Goal: Transaction & Acquisition: Book appointment/travel/reservation

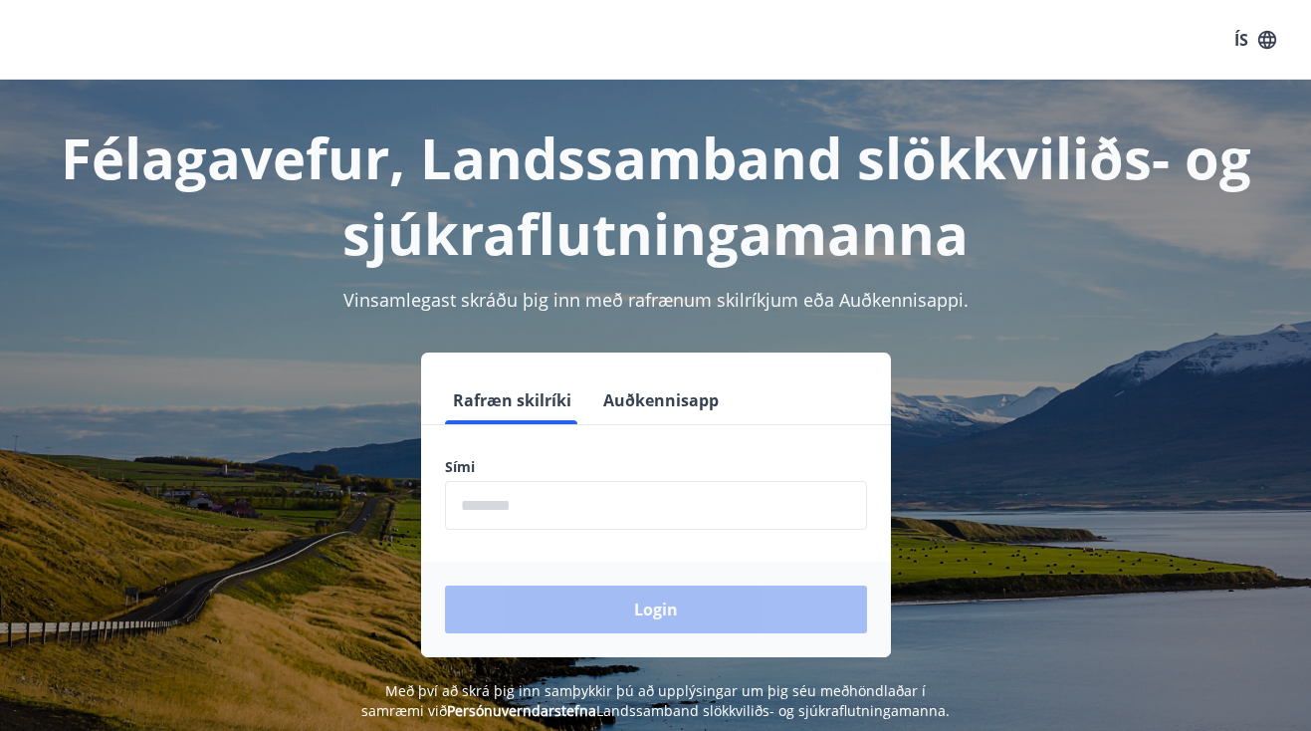
click at [587, 504] on input "phone" at bounding box center [656, 505] width 422 height 49
type input "********"
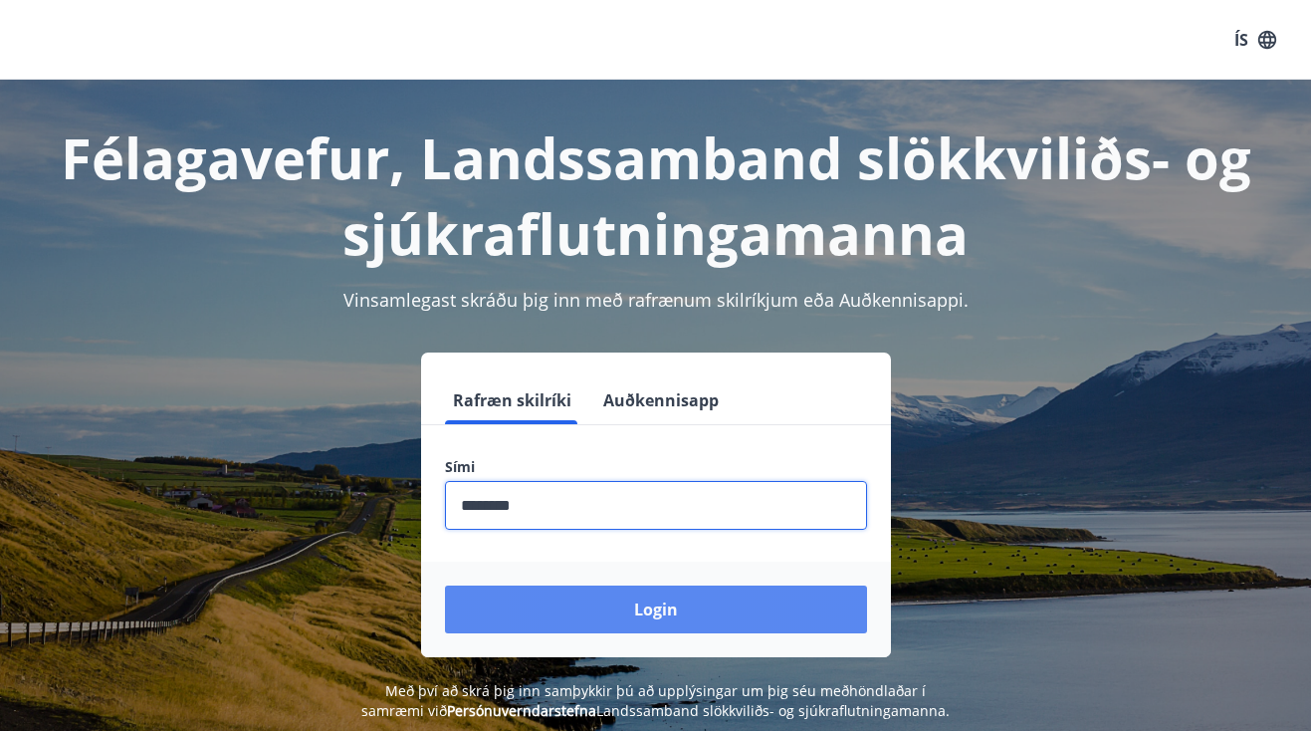
click at [625, 623] on button "Login" at bounding box center [656, 609] width 422 height 48
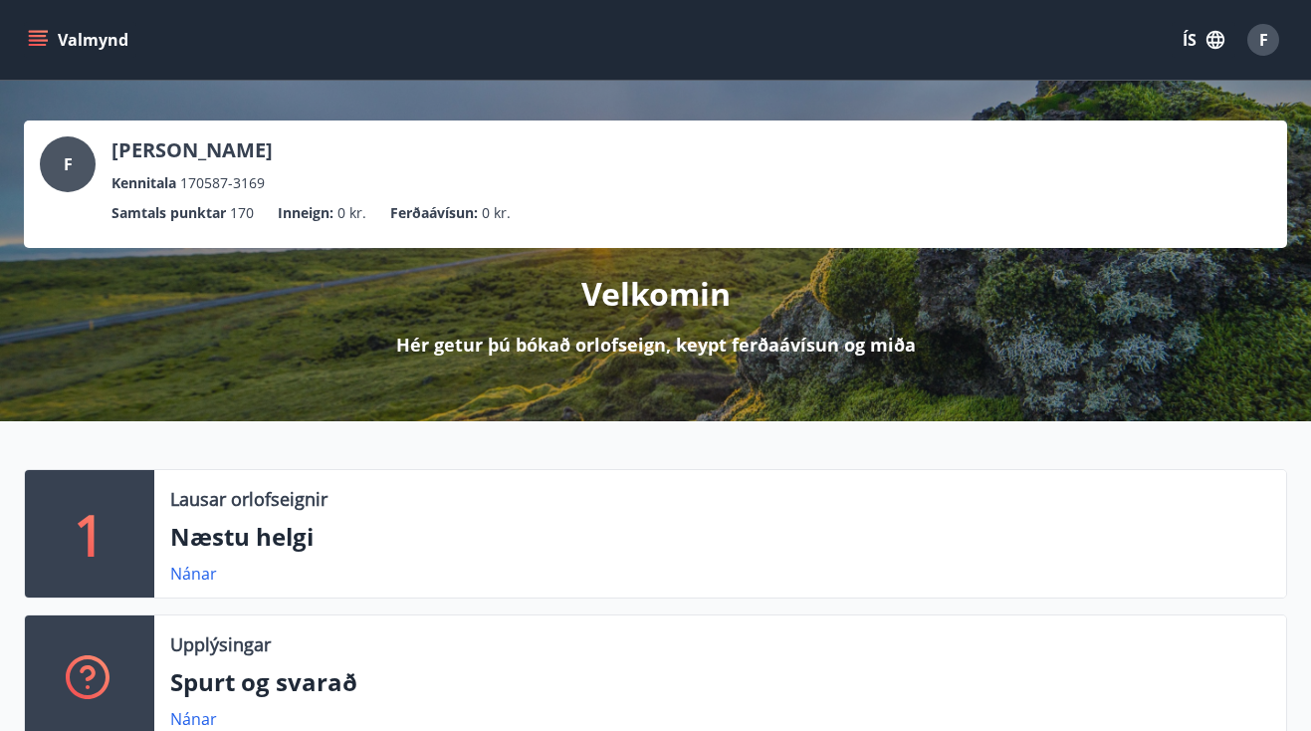
click at [42, 44] on icon "menu" at bounding box center [38, 45] width 18 height 2
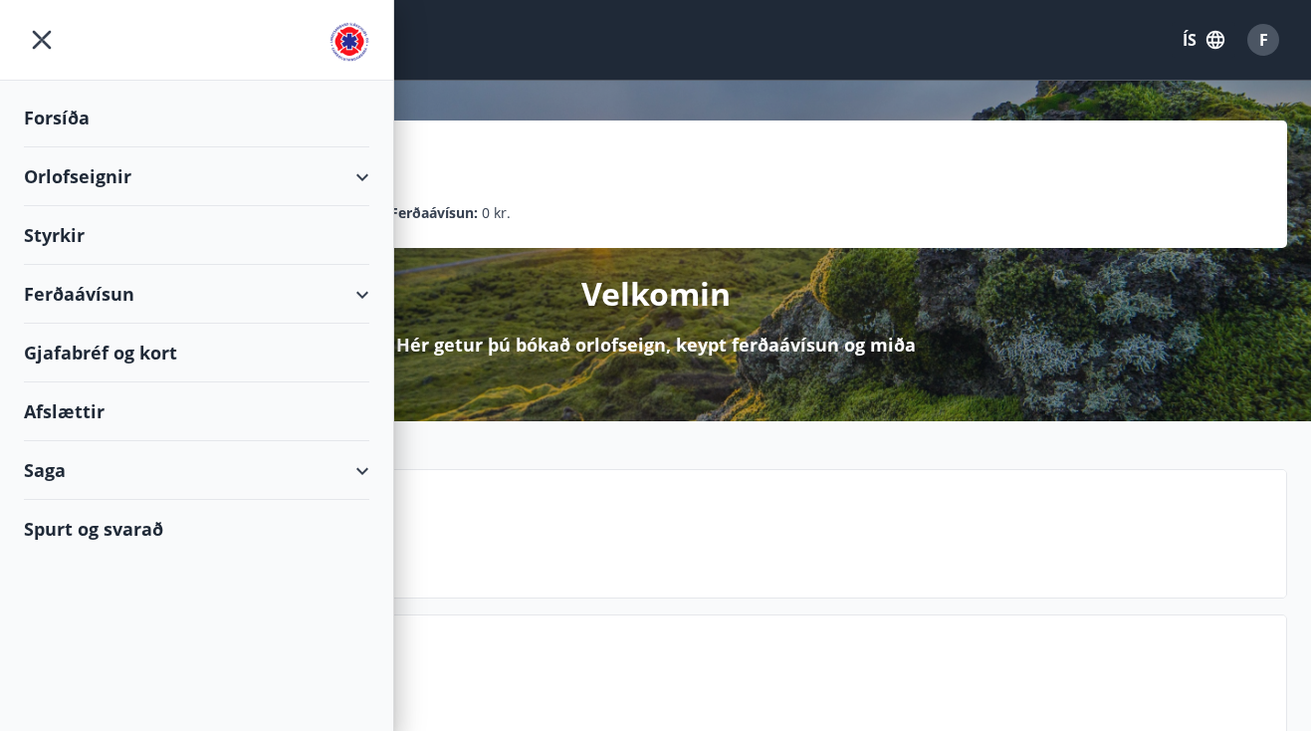
click at [157, 185] on div "Orlofseignir" at bounding box center [196, 176] width 345 height 59
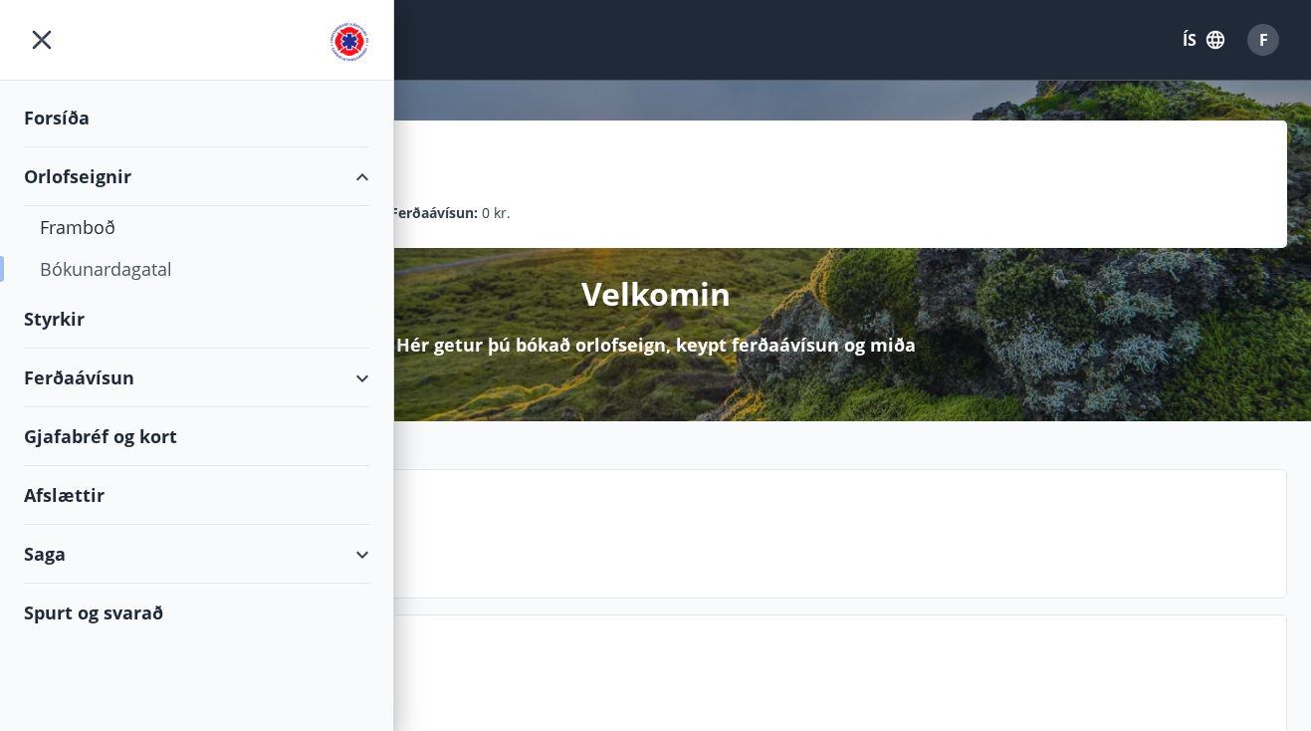
click at [133, 265] on div "Bókunardagatal" at bounding box center [197, 269] width 314 height 42
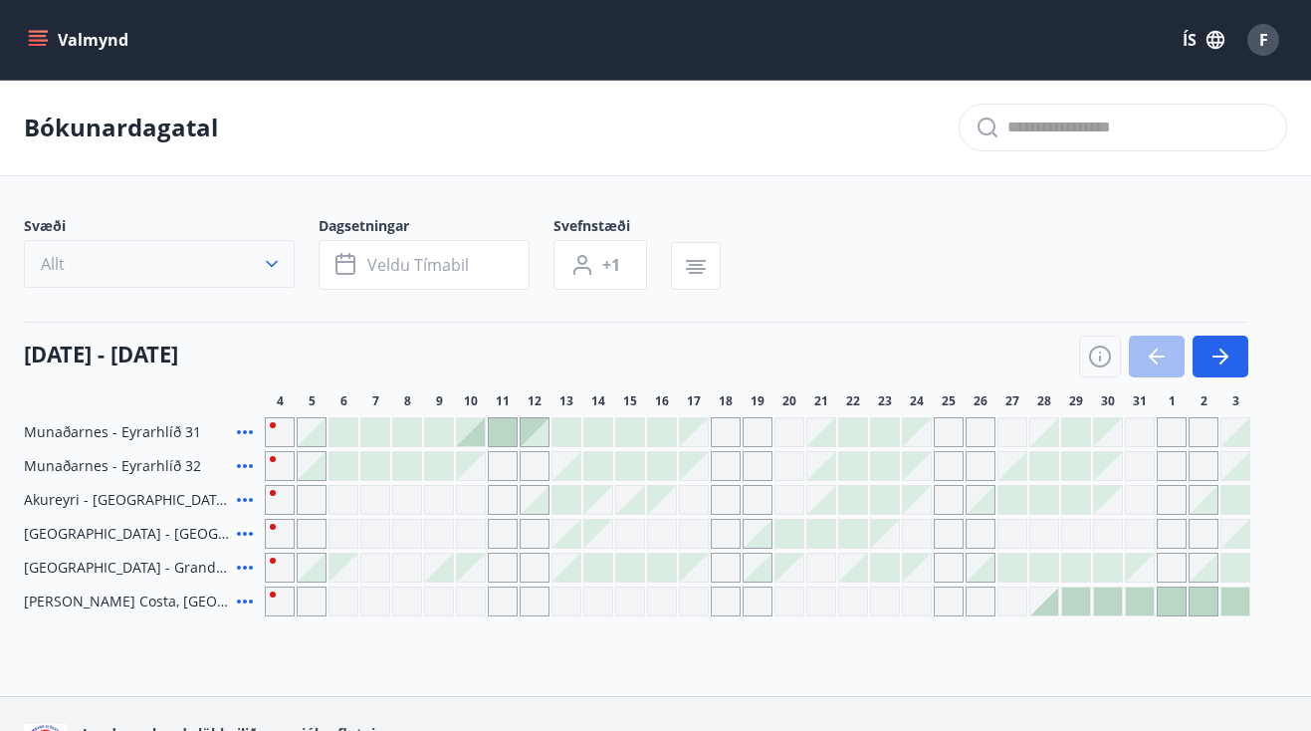
click at [248, 266] on button "Allt" at bounding box center [159, 264] width 271 height 48
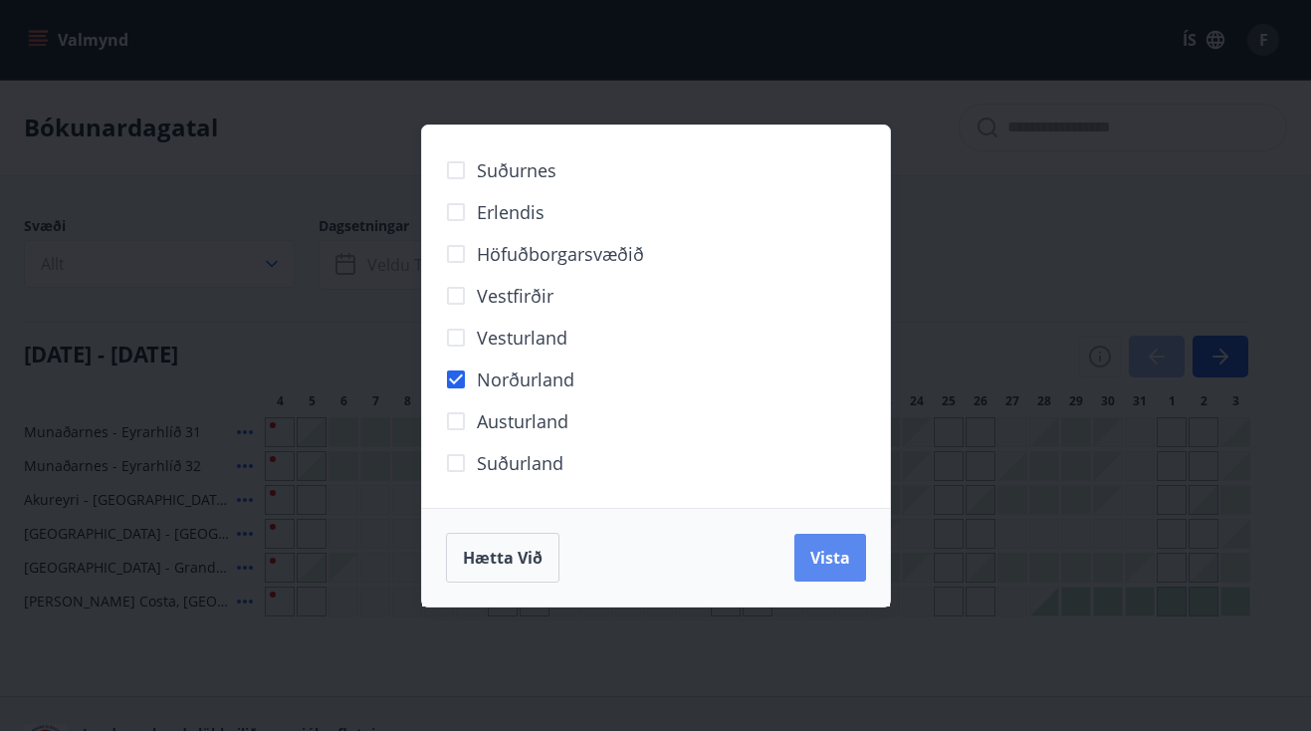
click at [846, 568] on button "Vista" at bounding box center [830, 558] width 72 height 48
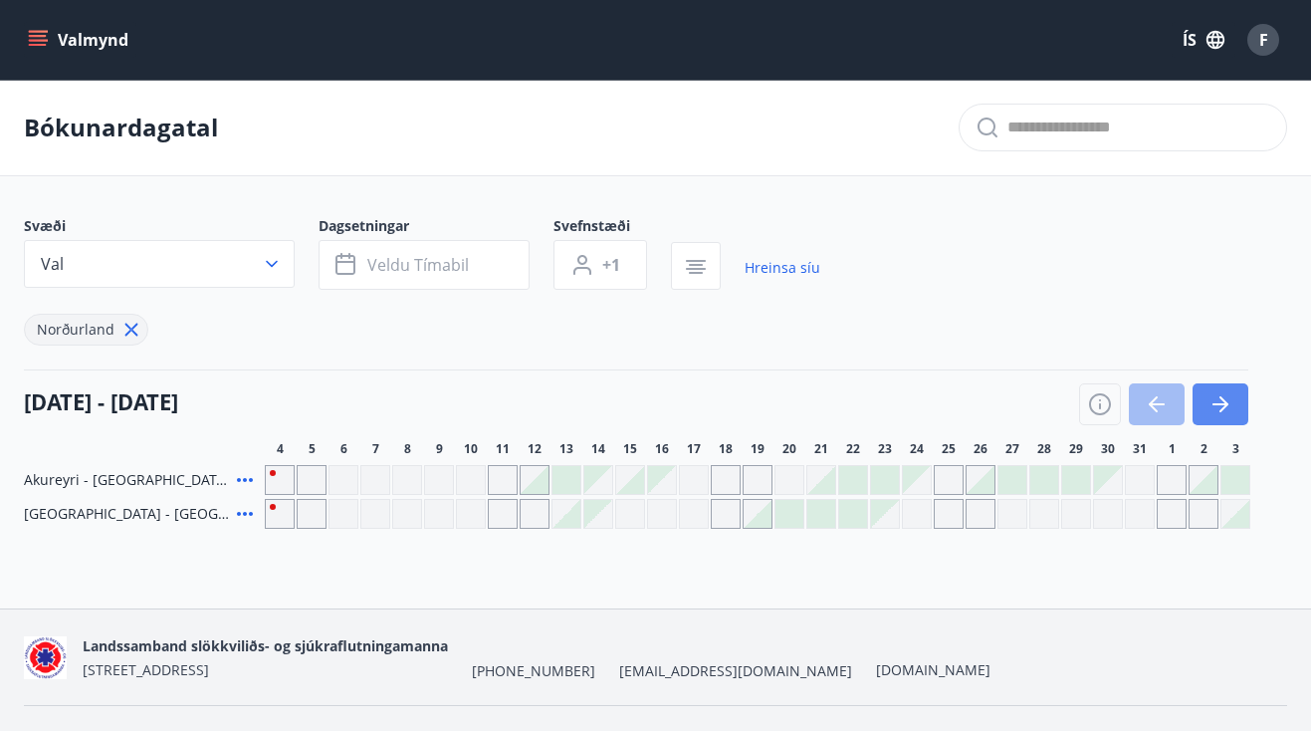
click at [1222, 400] on icon "button" at bounding box center [1223, 404] width 9 height 16
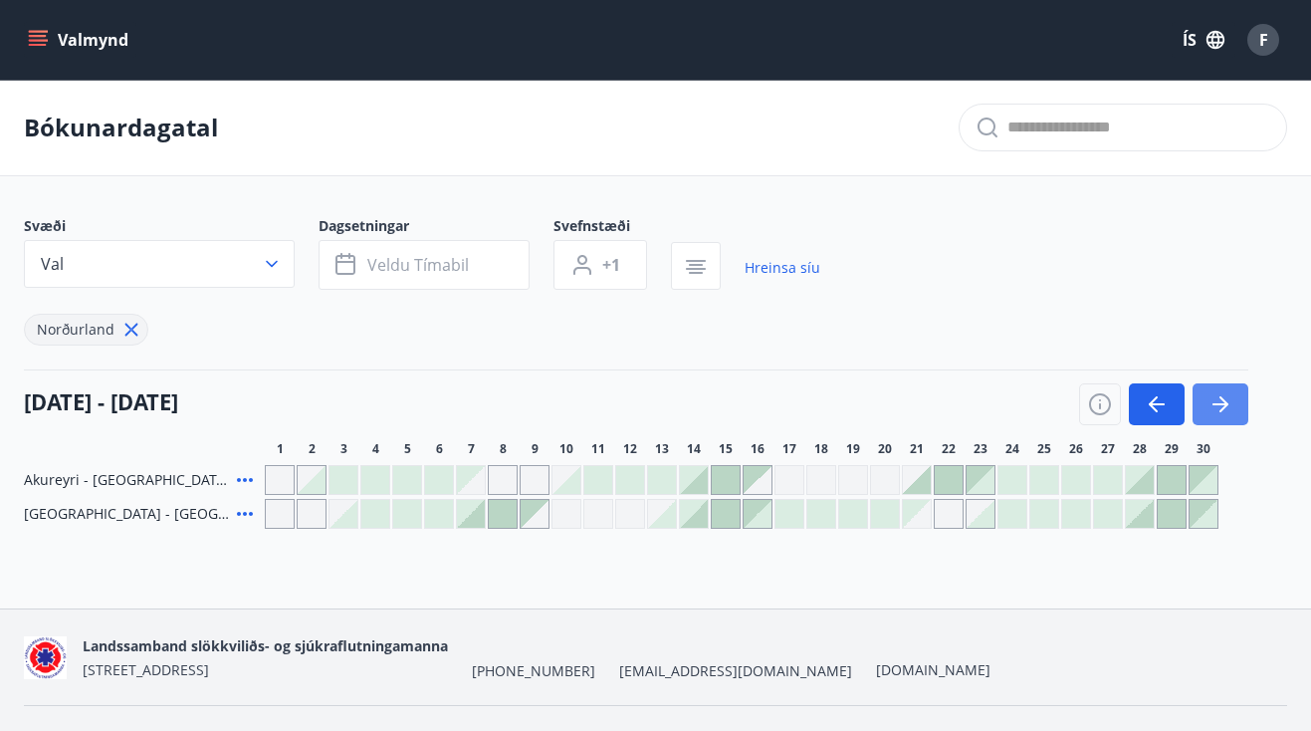
click at [1222, 400] on icon "button" at bounding box center [1223, 404] width 9 height 16
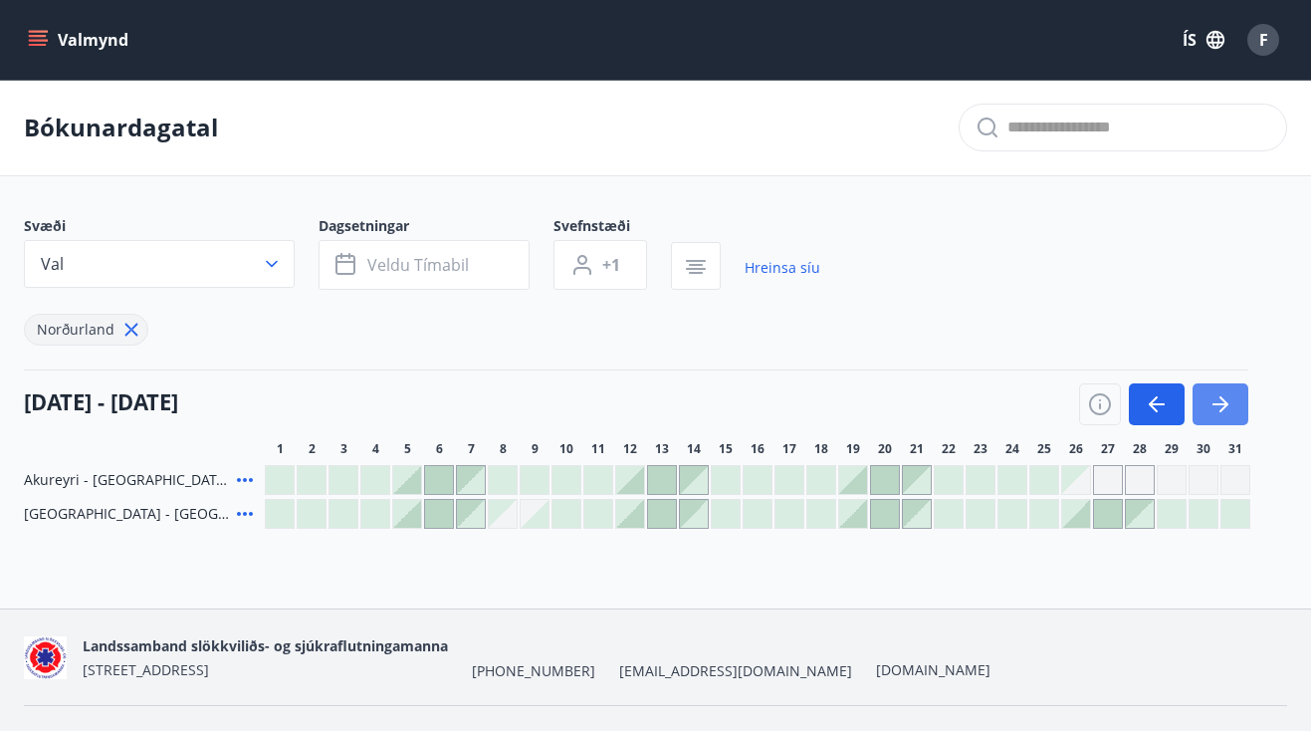
click at [1222, 400] on icon "button" at bounding box center [1223, 404] width 9 height 16
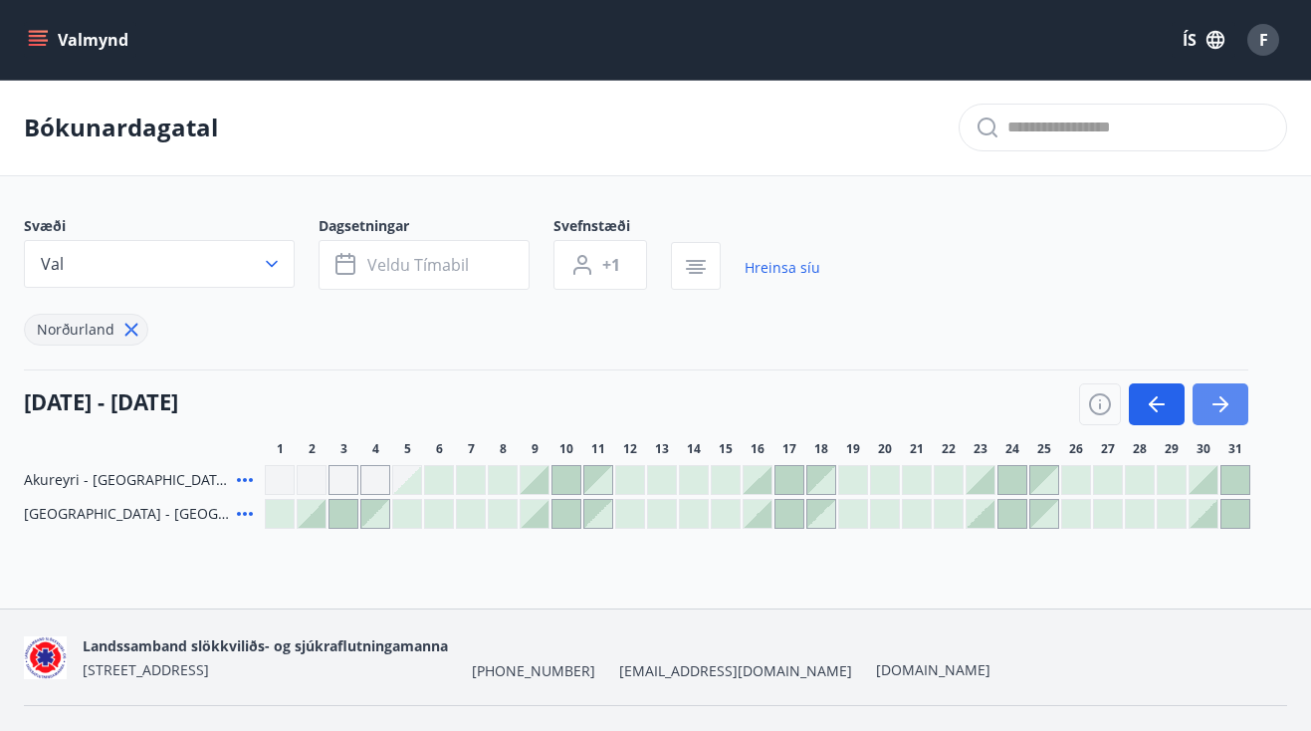
click at [1222, 400] on icon "button" at bounding box center [1223, 404] width 9 height 16
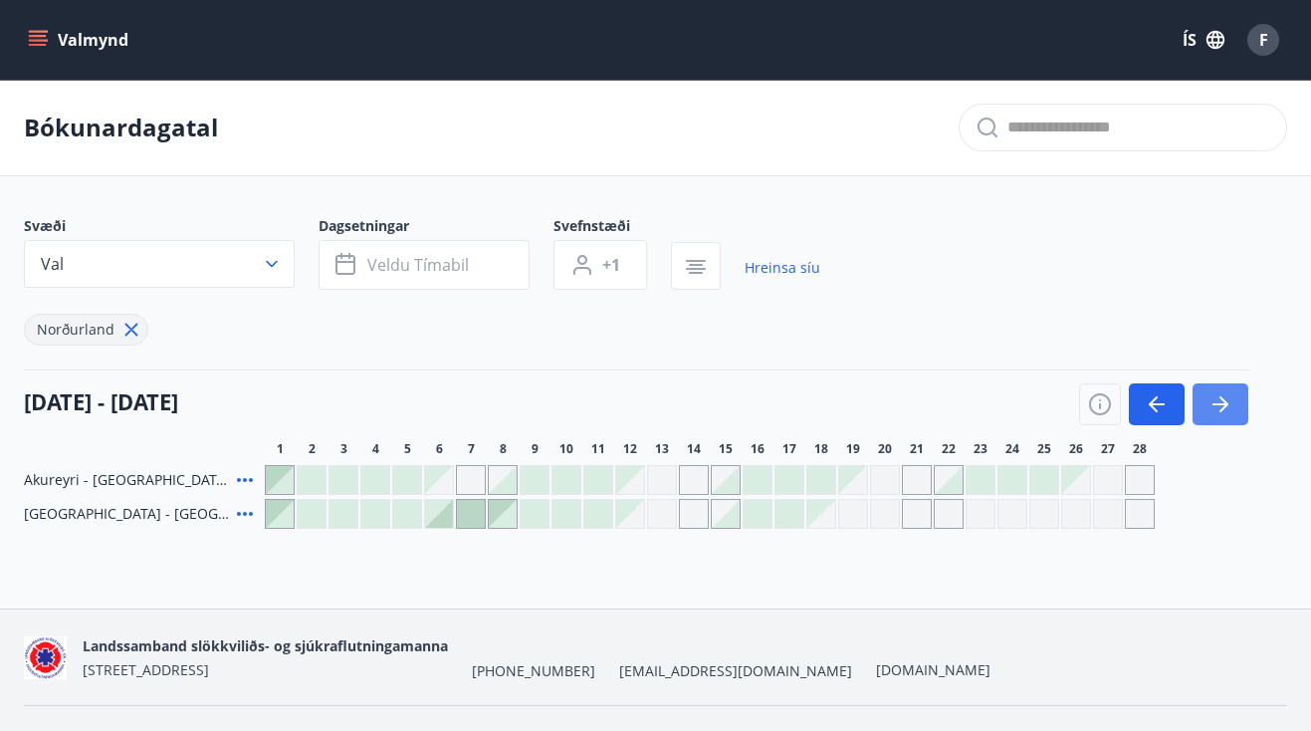
click at [1222, 400] on icon "button" at bounding box center [1223, 404] width 9 height 16
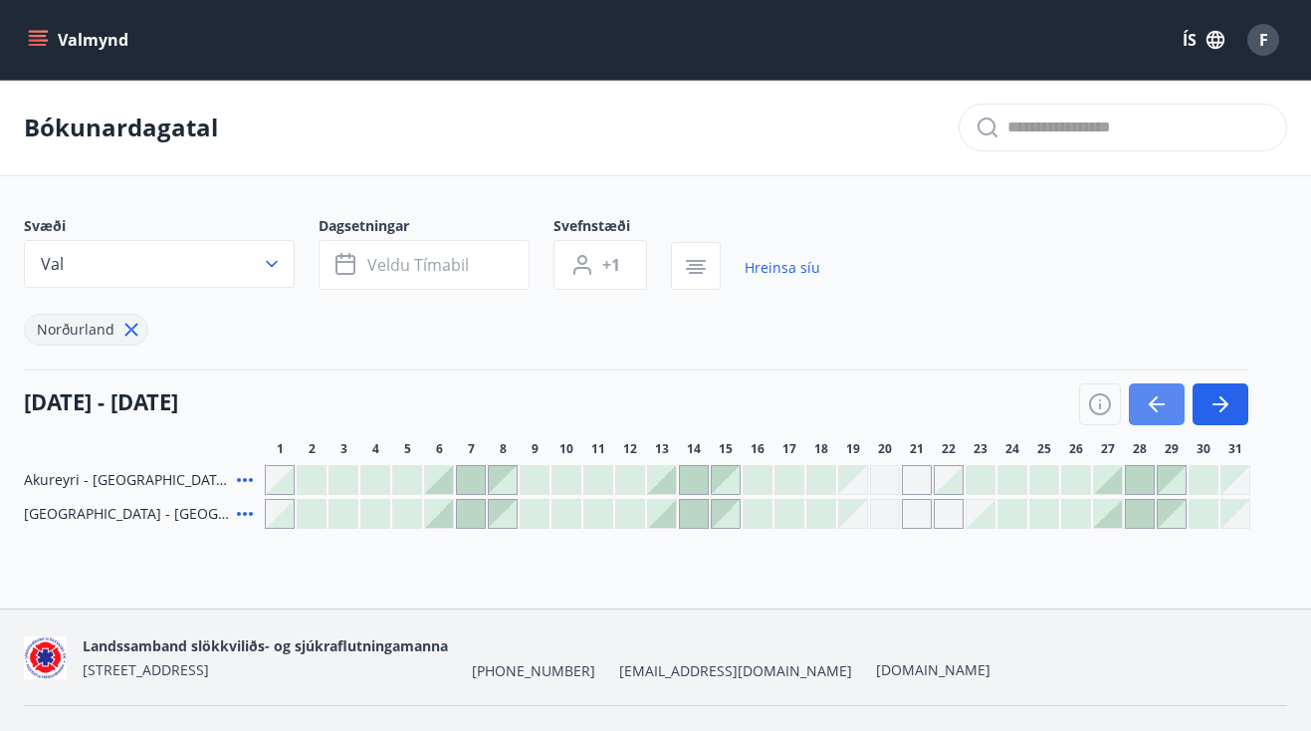
click at [1157, 407] on icon "button" at bounding box center [1157, 404] width 24 height 24
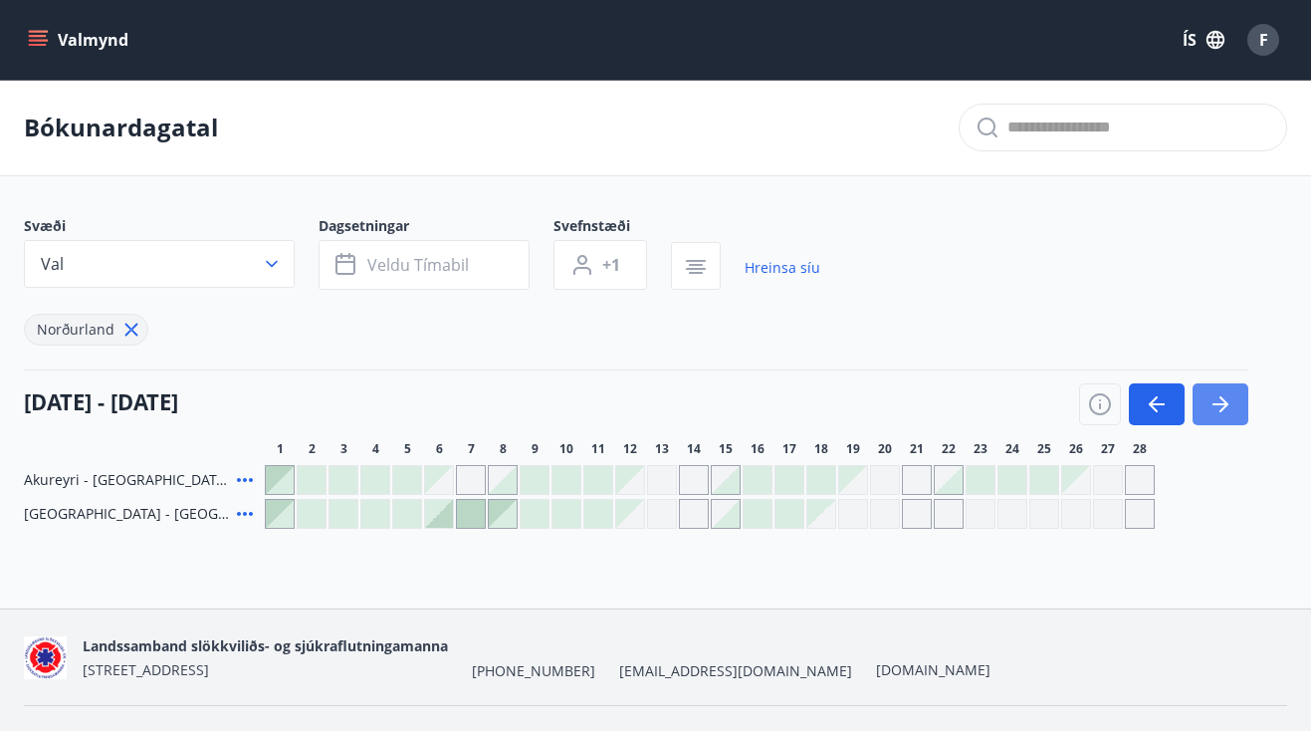
click at [1244, 408] on button "button" at bounding box center [1221, 404] width 56 height 42
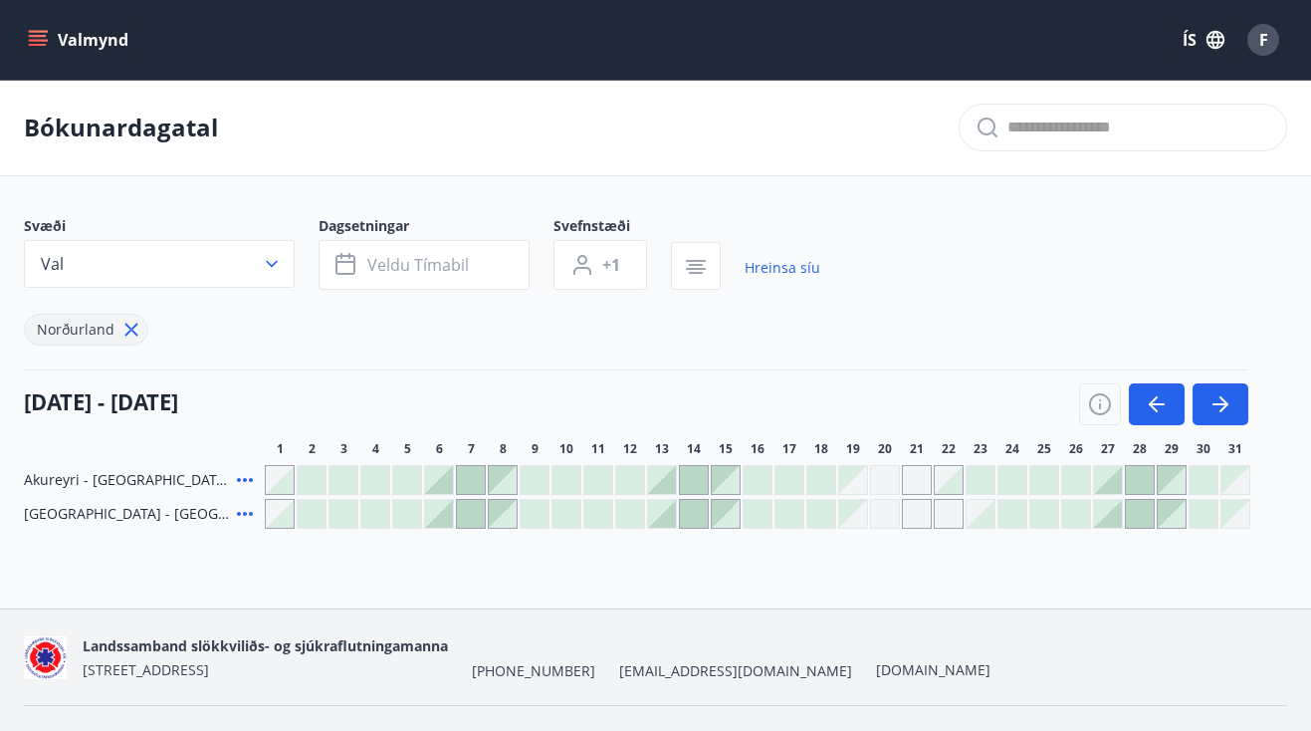
click at [95, 39] on button "Valmynd" at bounding box center [80, 40] width 112 height 36
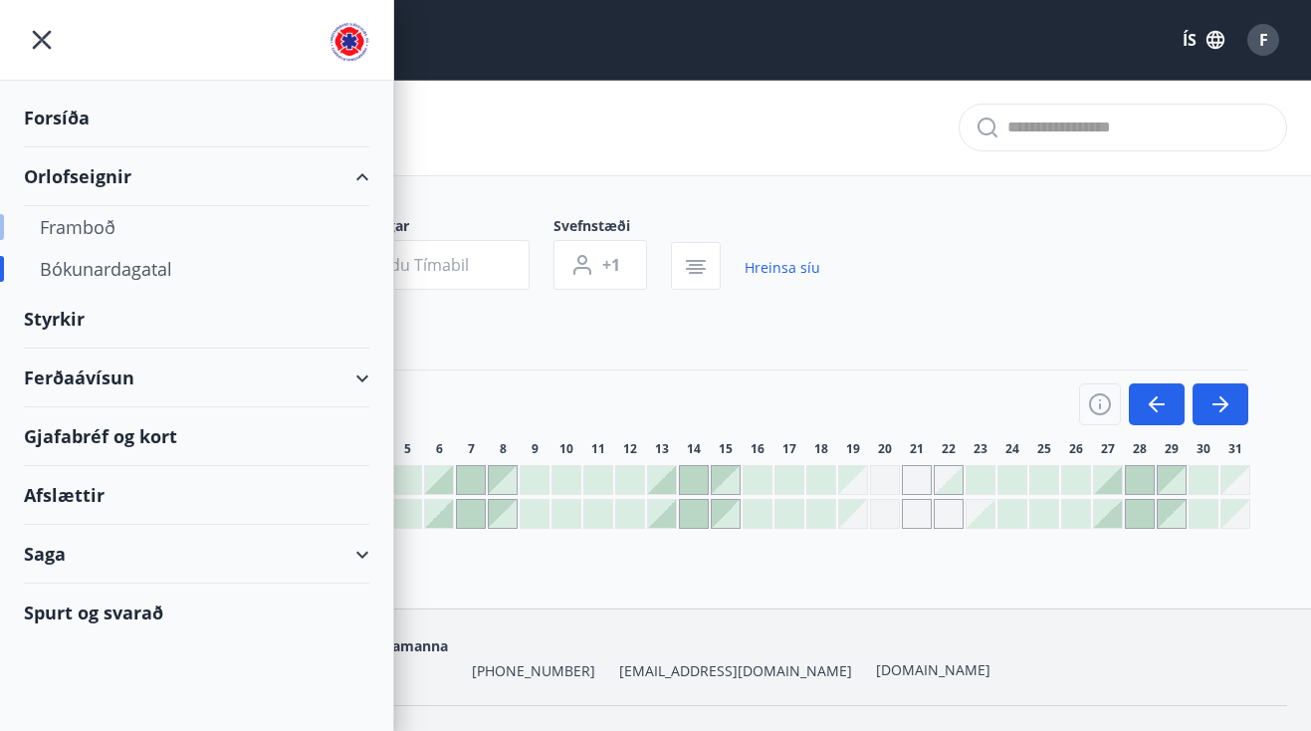
click at [101, 222] on div "Framboð" at bounding box center [197, 227] width 314 height 42
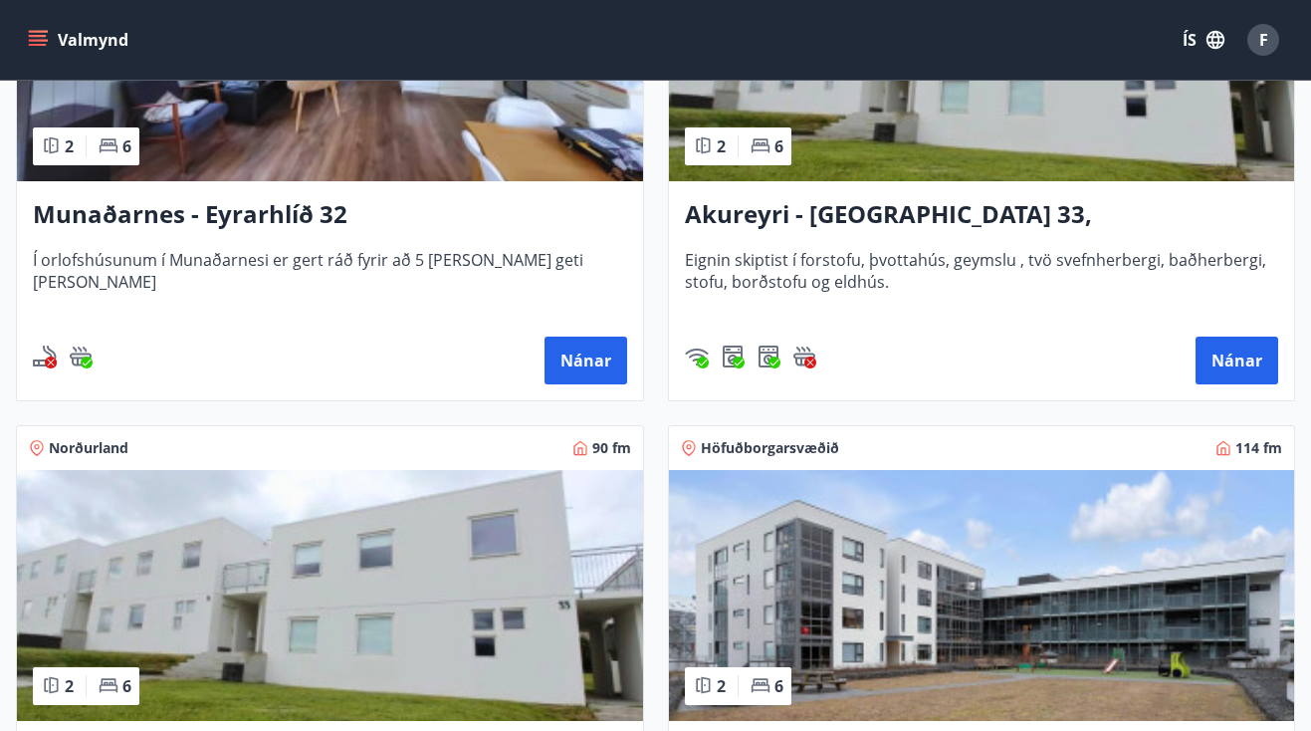
scroll to position [1070, 0]
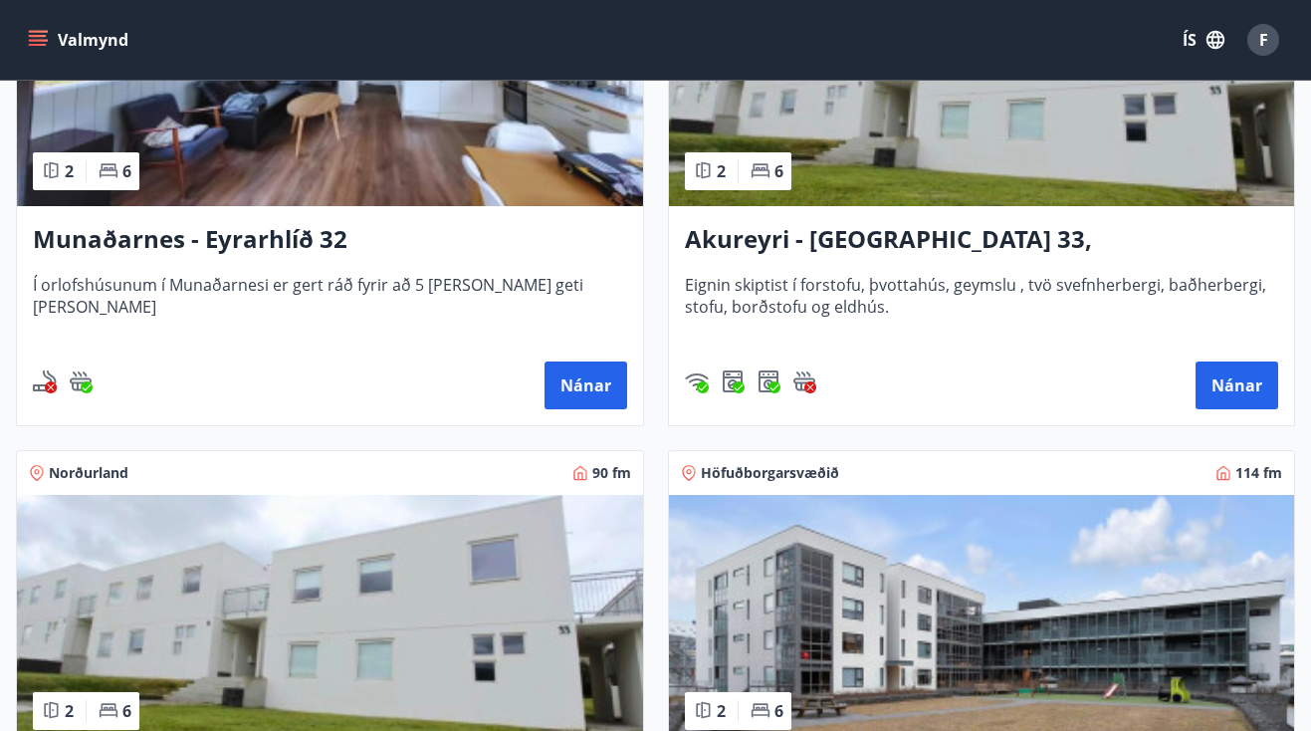
click at [737, 241] on h3 "Akureyri - [GEOGRAPHIC_DATA] 33, [PERSON_NAME]" at bounding box center [982, 240] width 594 height 36
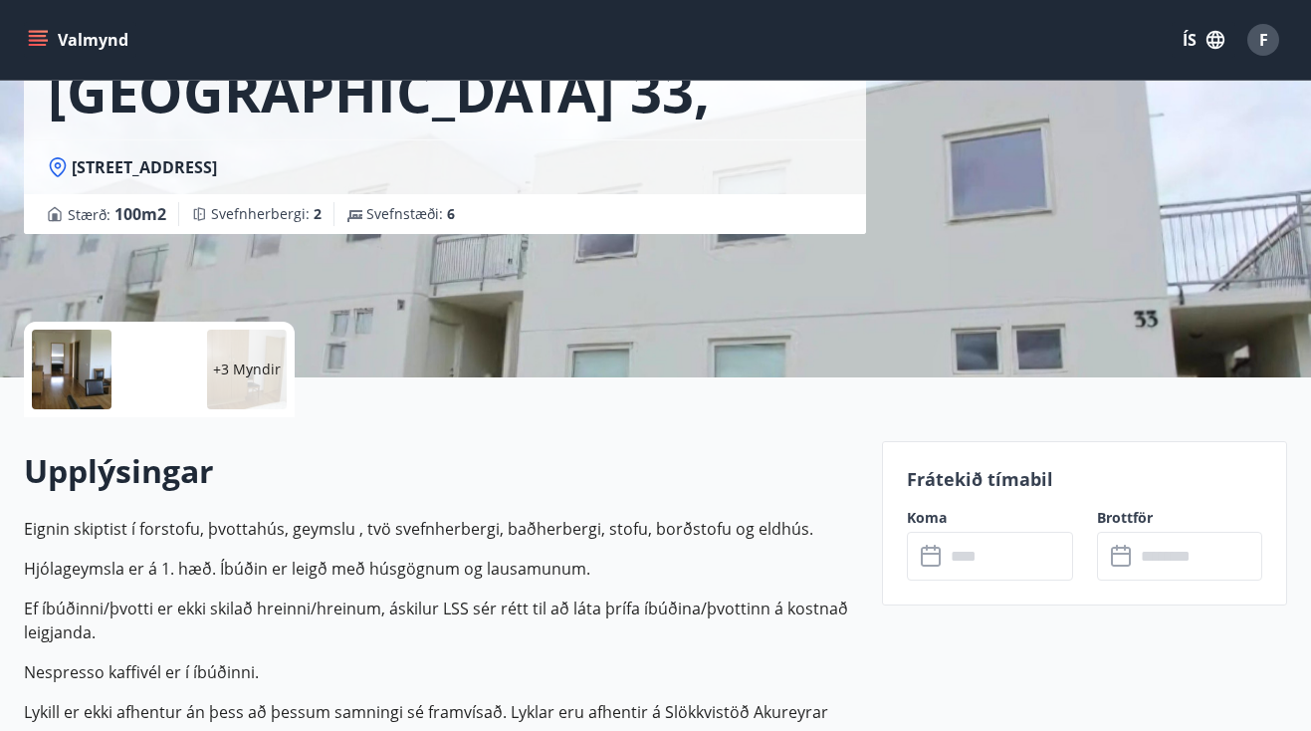
scroll to position [218, 0]
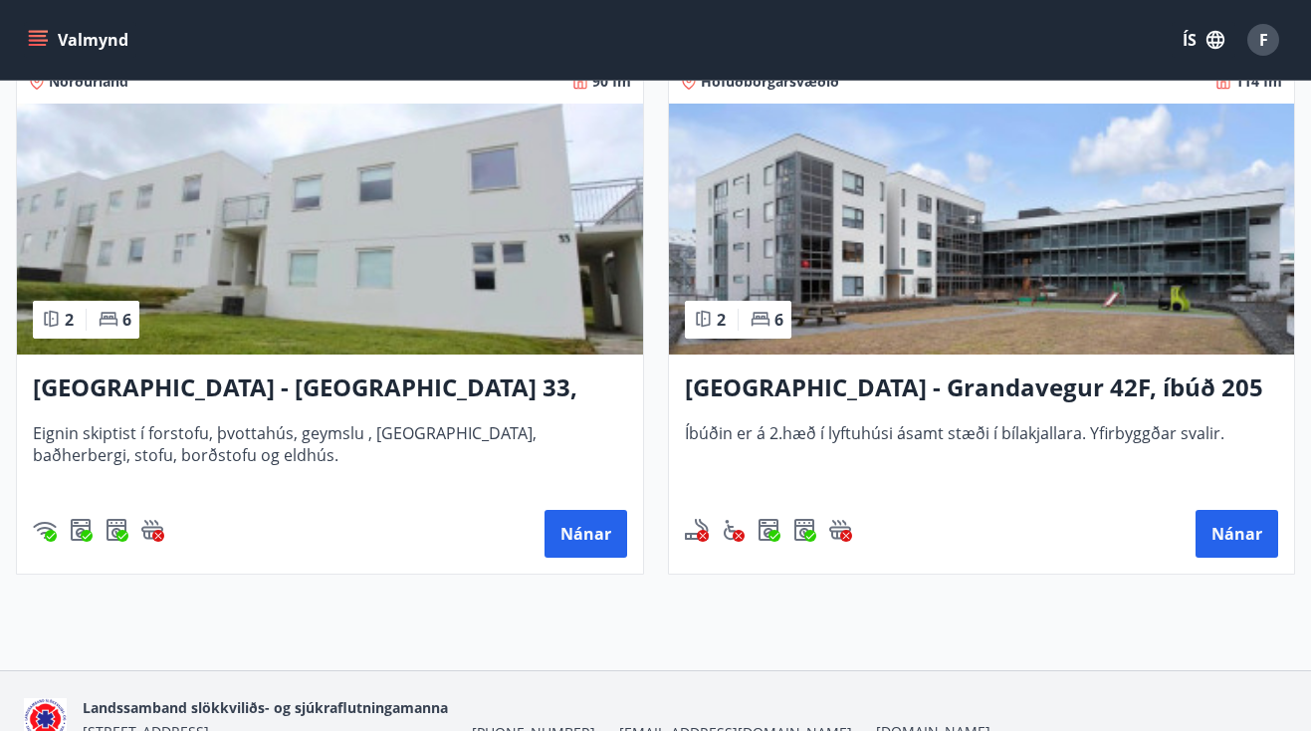
click at [291, 419] on div "Akureyri - Skálatún 33, NEÐRI HÆÐ Eignin skiptist í forstofu, þvottahús, geymsl…" at bounding box center [330, 463] width 626 height 219
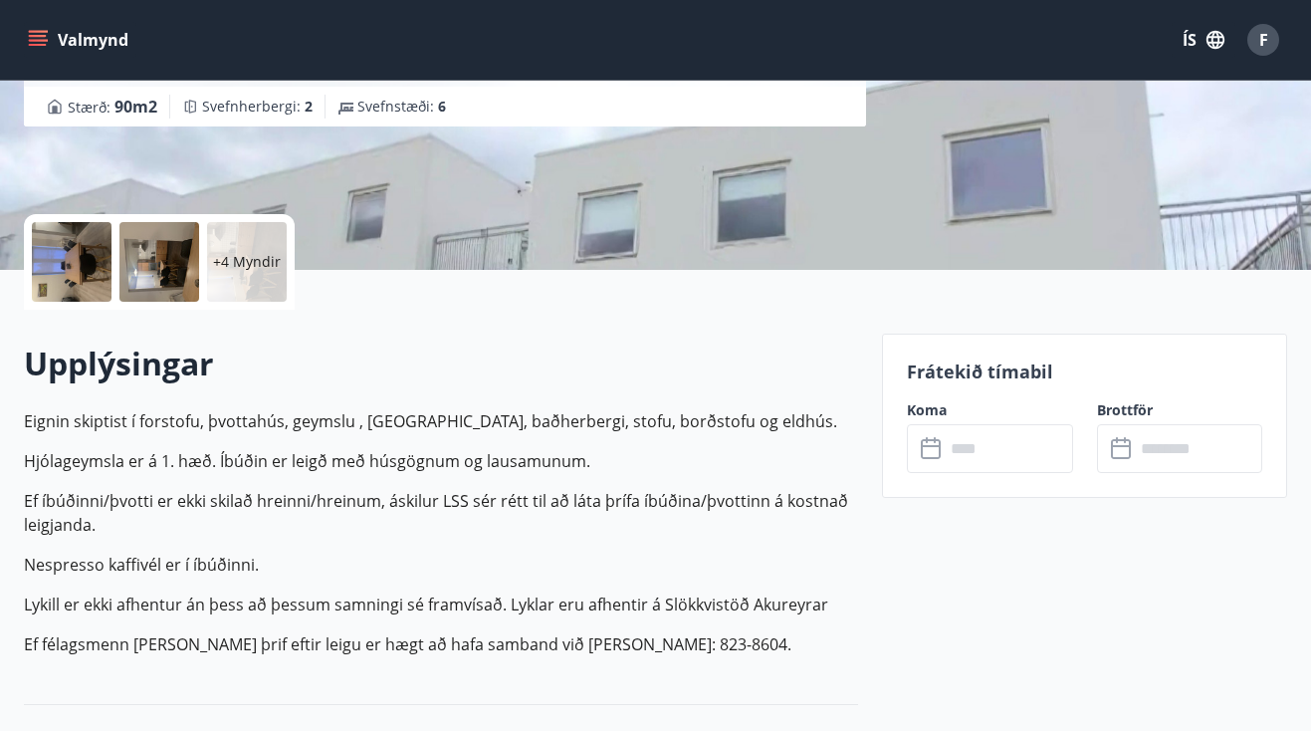
scroll to position [227, 0]
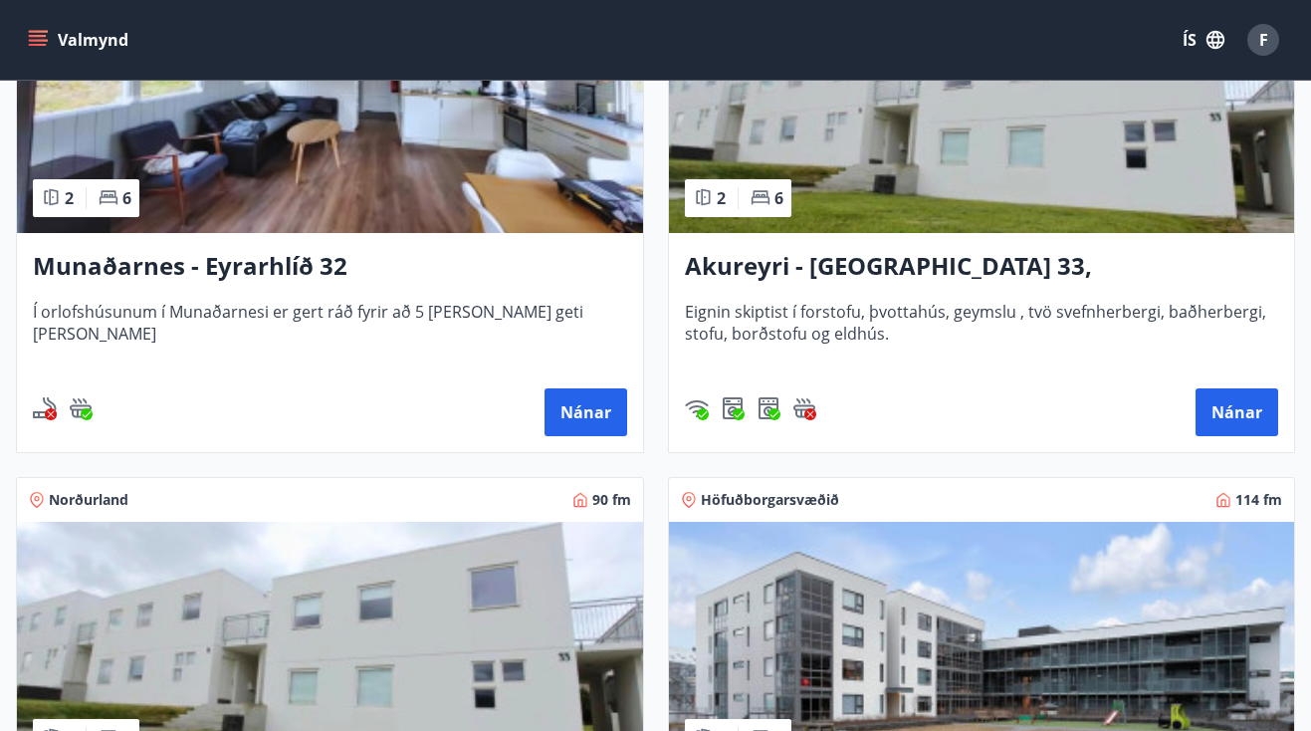
click at [929, 320] on span "Eignin skiptist í forstofu, þvottahús, geymslu , tvö svefnherbergi, baðherbergi…" at bounding box center [982, 334] width 594 height 66
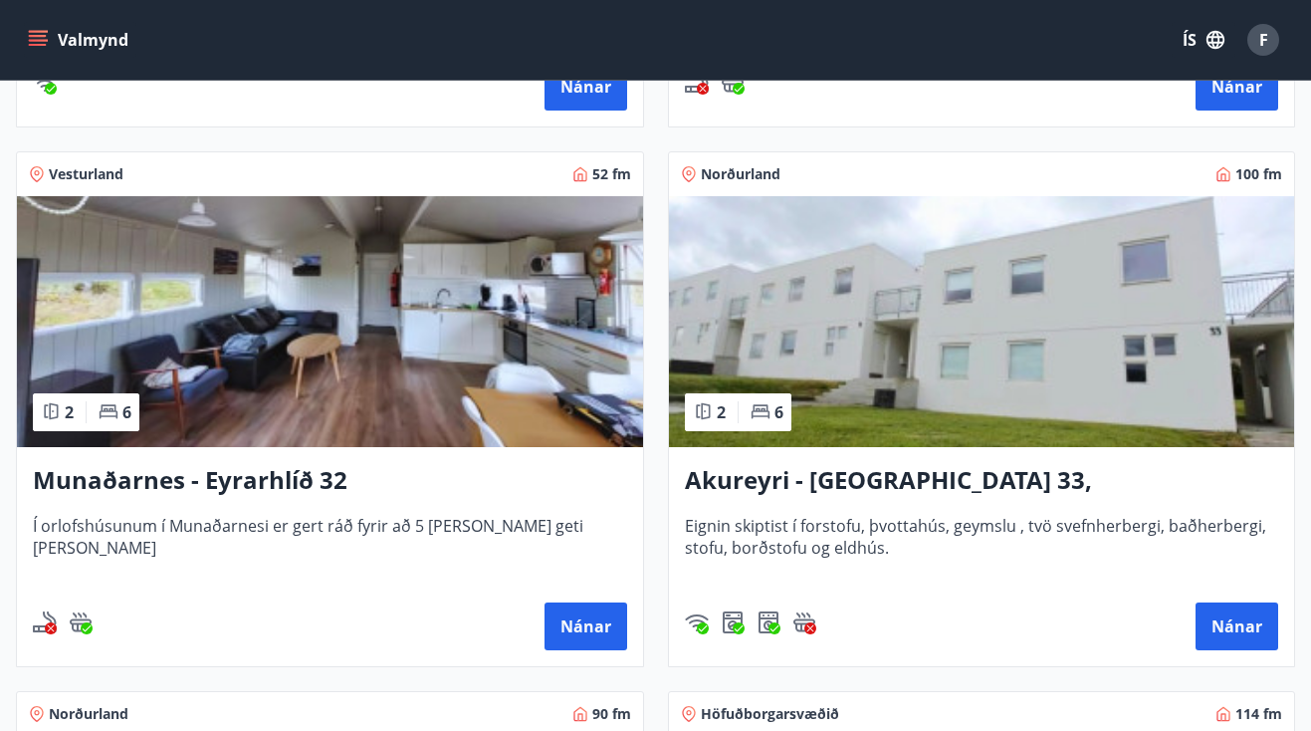
scroll to position [836, 0]
